Goal: Obtain resource: Download file/media

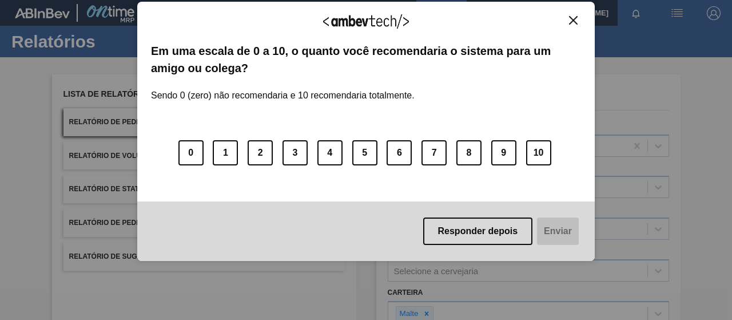
drag, startPoint x: 518, startPoint y: 234, endPoint x: 359, endPoint y: 194, distance: 163.8
click at [518, 233] on button "Responder depois" at bounding box center [478, 230] width 110 height 27
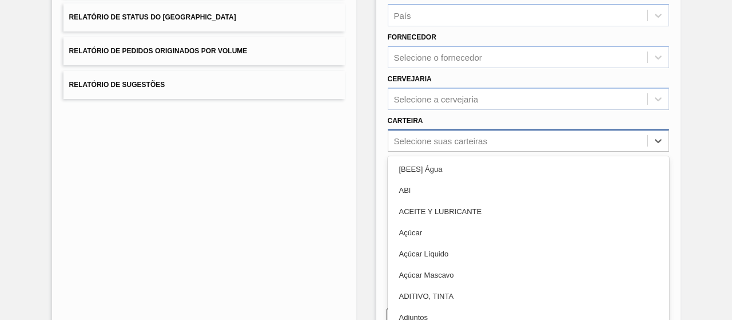
click at [431, 138] on div "Selecione suas carteiras" at bounding box center [528, 140] width 281 height 22
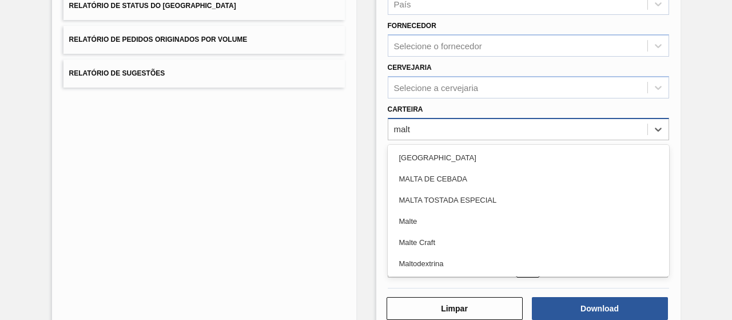
type input "malte"
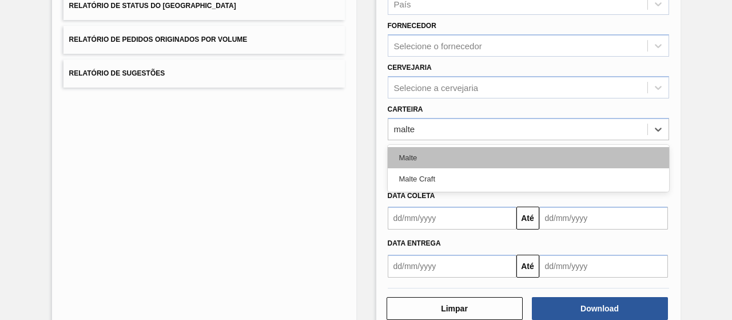
click at [442, 161] on div "Malte" at bounding box center [528, 157] width 281 height 21
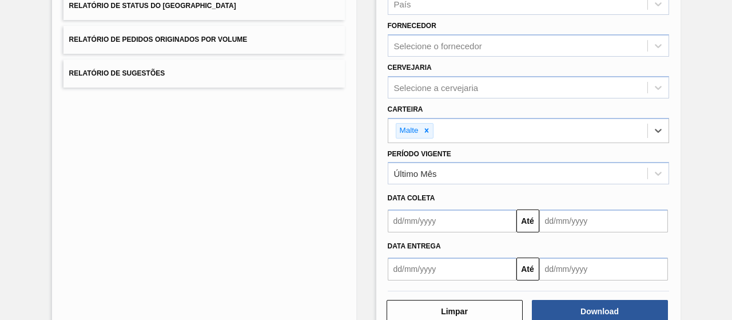
scroll to position [211, 0]
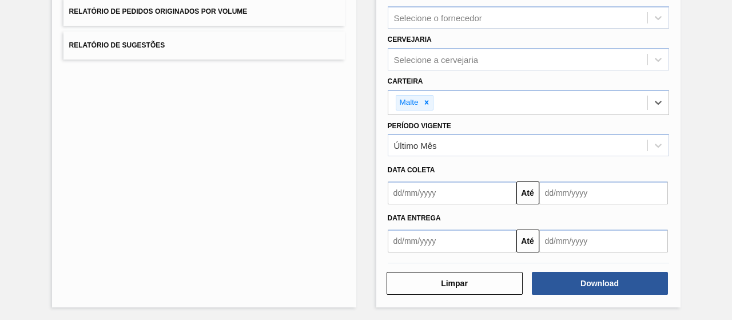
click at [424, 192] on input "text" at bounding box center [452, 192] width 129 height 23
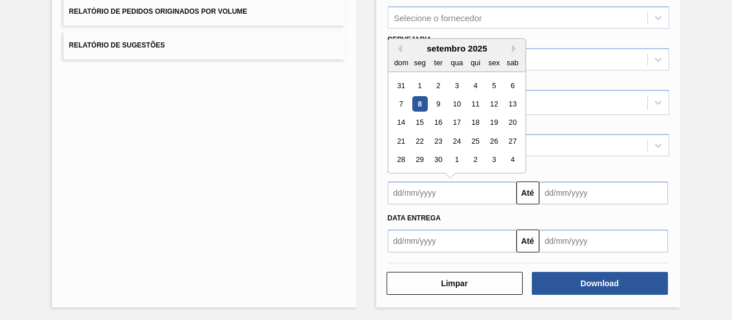
click at [491, 84] on div "5" at bounding box center [493, 85] width 15 height 15
type input "05/09/2025"
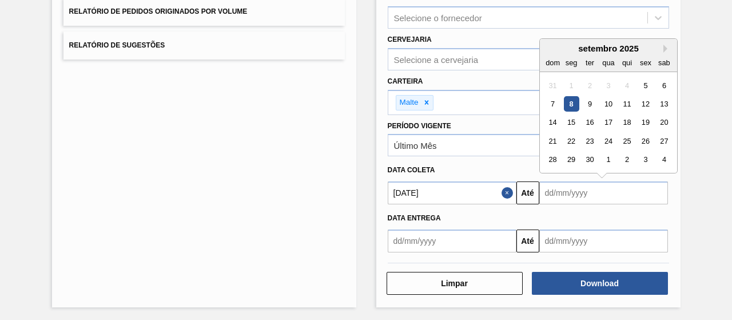
click at [552, 188] on input "text" at bounding box center [603, 192] width 129 height 23
click at [663, 85] on div "6" at bounding box center [663, 85] width 15 height 15
type input "06/09/2025"
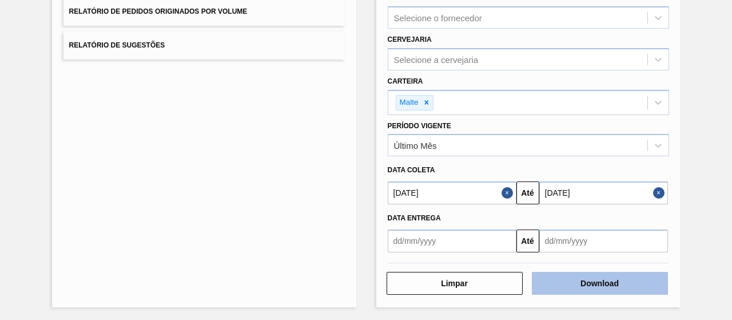
click at [577, 275] on button "Download" at bounding box center [600, 283] width 136 height 23
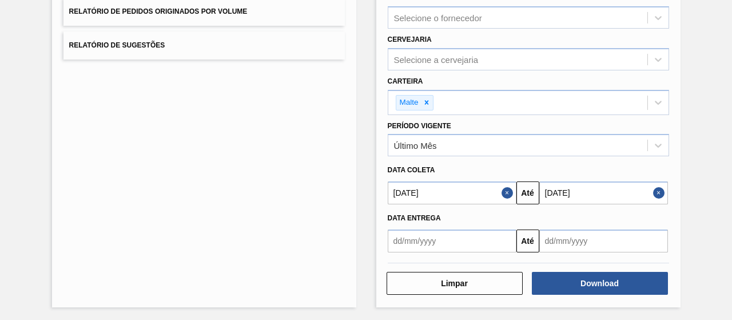
drag, startPoint x: 322, startPoint y: 53, endPoint x: 340, endPoint y: 73, distance: 26.8
click at [322, 53] on button "Relatório de Sugestões" at bounding box center [203, 45] width 281 height 28
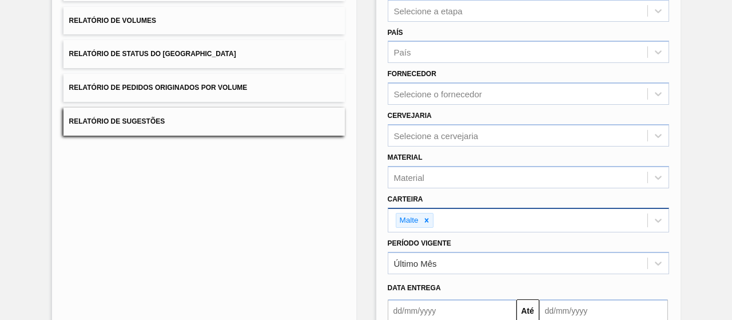
scroll to position [249, 0]
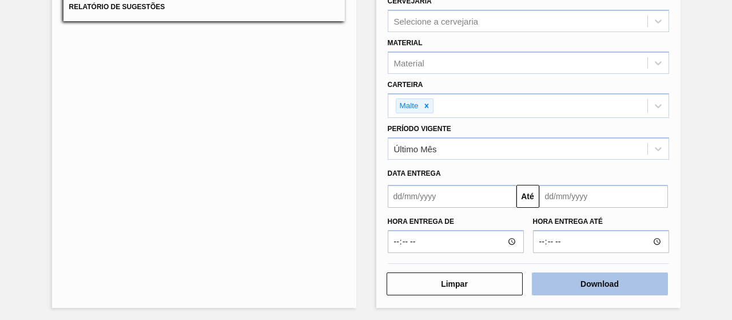
click at [568, 277] on button "Download" at bounding box center [600, 283] width 136 height 23
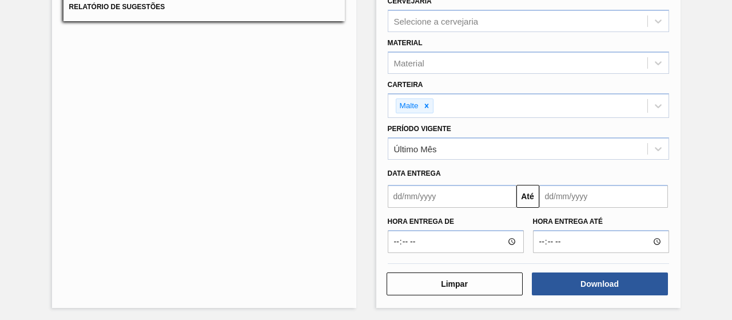
click at [276, 203] on div "Lista de Relatórios Relatório de Pedidos Relatório de Volumes Relatório de Stat…" at bounding box center [204, 66] width 304 height 483
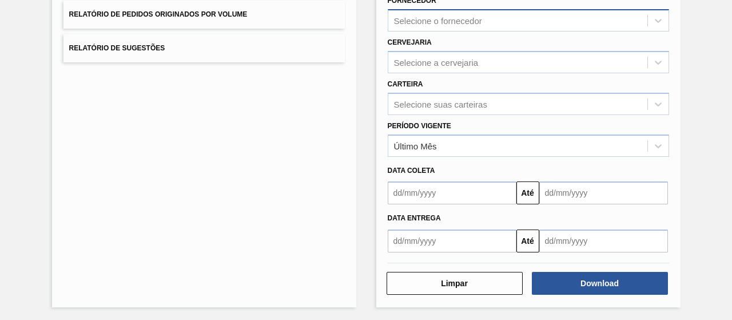
scroll to position [151, 0]
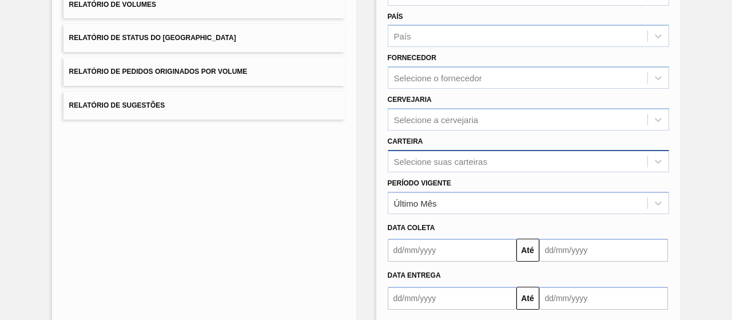
click at [434, 166] on div "Selecione suas carteiras" at bounding box center [528, 161] width 281 height 22
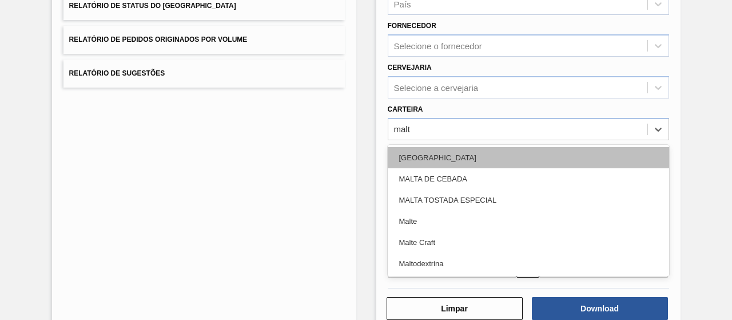
type input "malte"
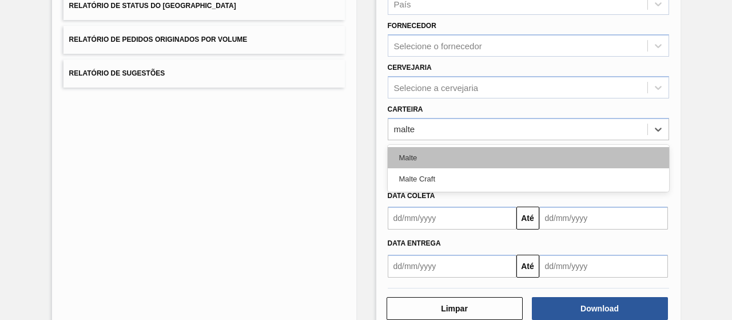
click at [432, 152] on div "Malte" at bounding box center [528, 157] width 281 height 21
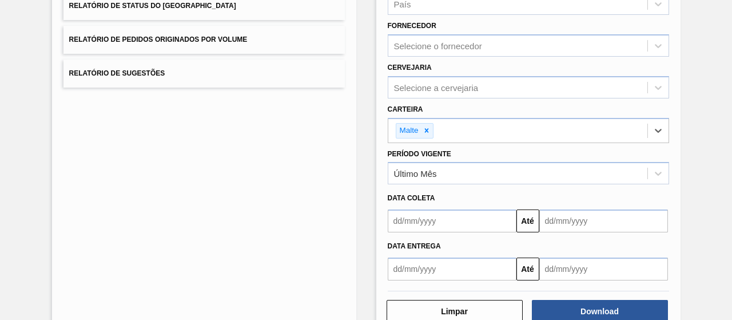
scroll to position [211, 0]
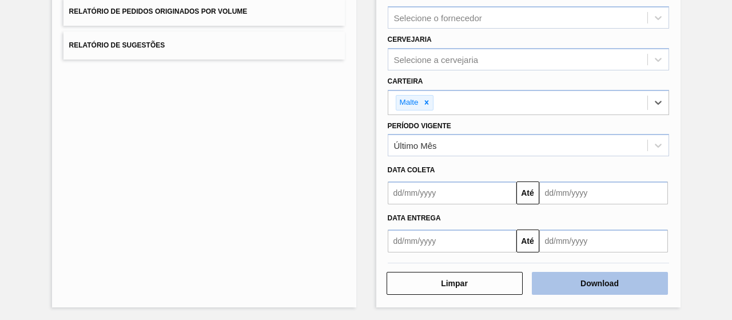
click at [587, 288] on button "Download" at bounding box center [600, 283] width 136 height 23
